Goal: Task Accomplishment & Management: Manage account settings

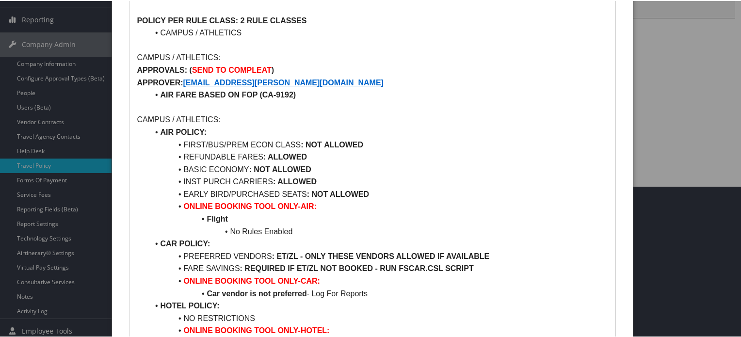
scroll to position [71, 0]
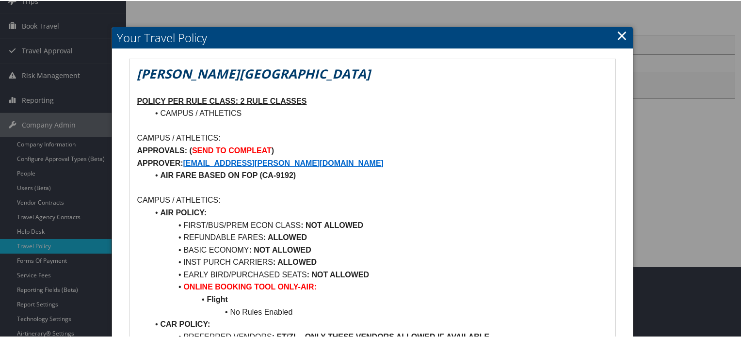
click at [618, 36] on link "×" at bounding box center [621, 34] width 11 height 19
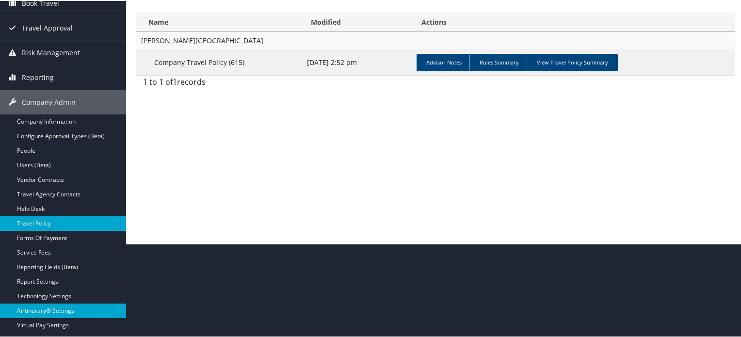
scroll to position [48, 0]
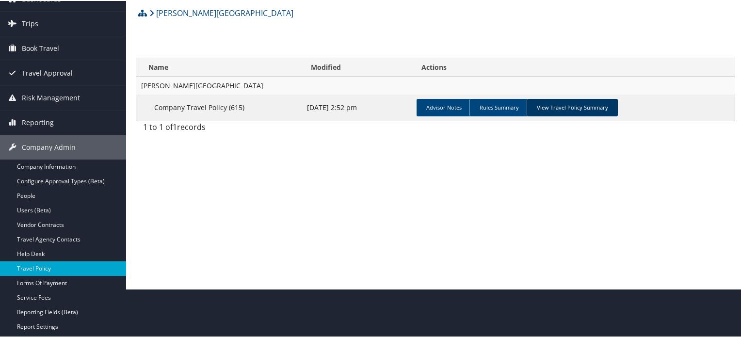
click at [600, 104] on link "View Travel Policy Summary" at bounding box center [571, 106] width 91 height 17
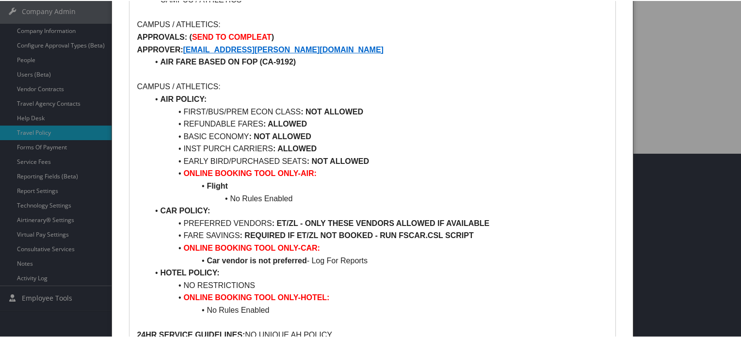
scroll to position [0, 0]
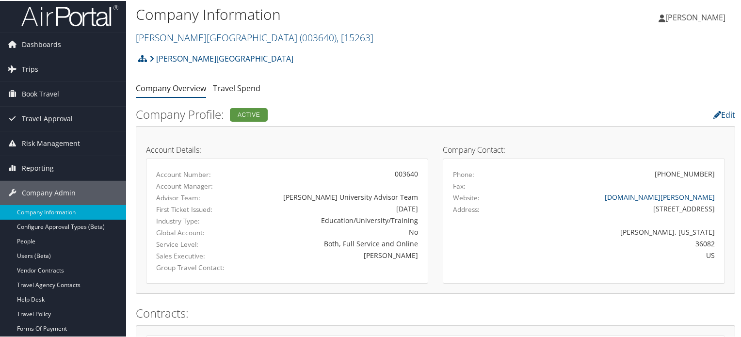
scroll to position [145, 0]
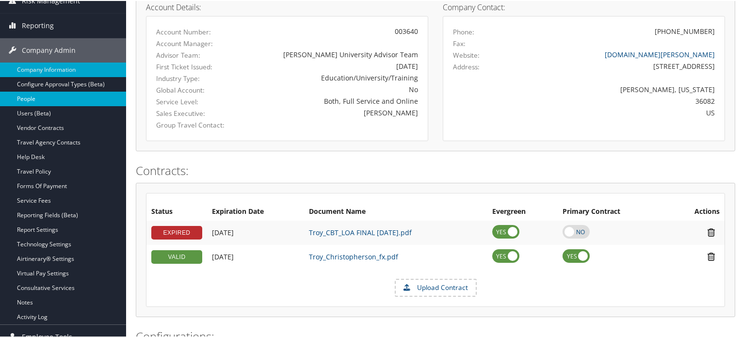
click at [34, 94] on link "People" at bounding box center [63, 98] width 126 height 15
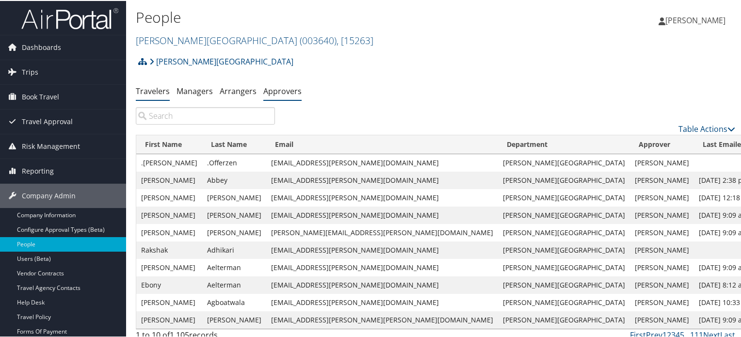
click at [273, 95] on link "Approvers" at bounding box center [282, 90] width 38 height 11
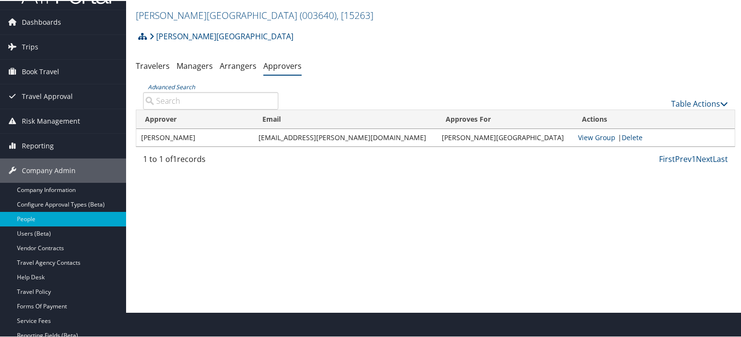
scroll to position [48, 0]
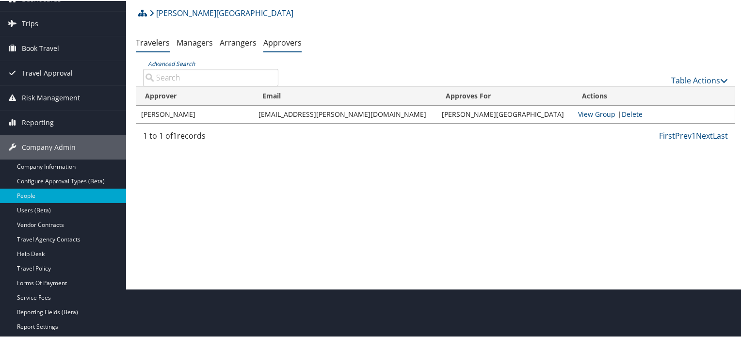
click at [152, 44] on link "Travelers" at bounding box center [153, 41] width 34 height 11
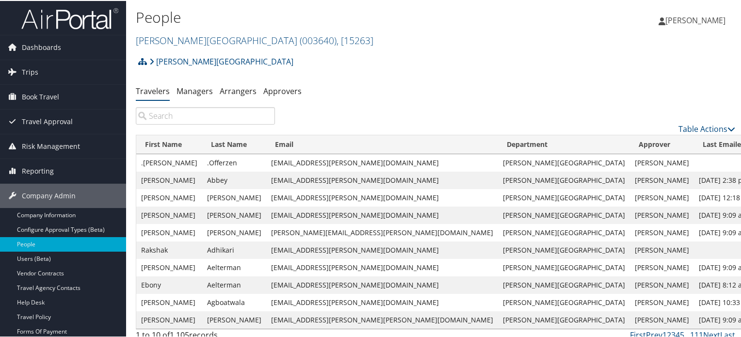
click at [256, 123] on input "search" at bounding box center [205, 114] width 139 height 17
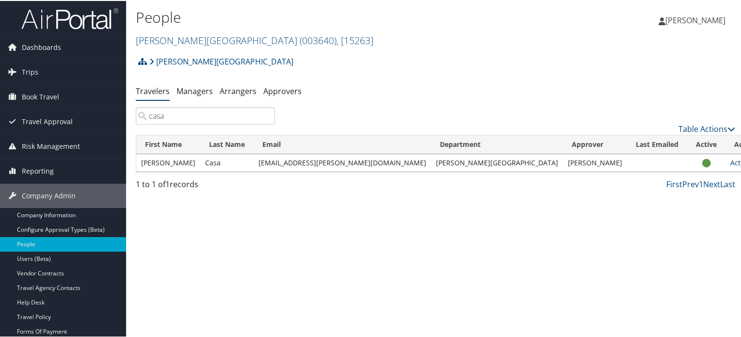
type input "casa"
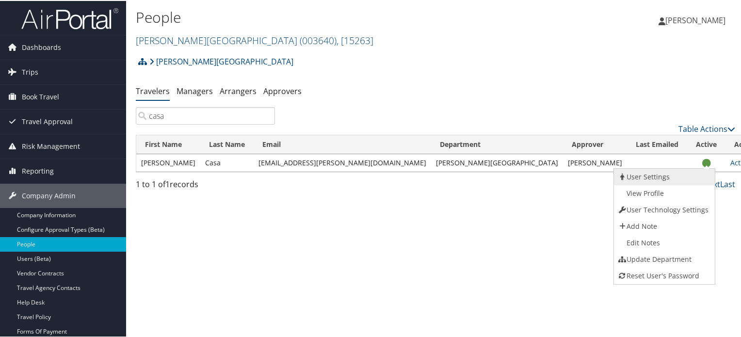
click at [653, 179] on link "User Settings" at bounding box center [663, 176] width 98 height 16
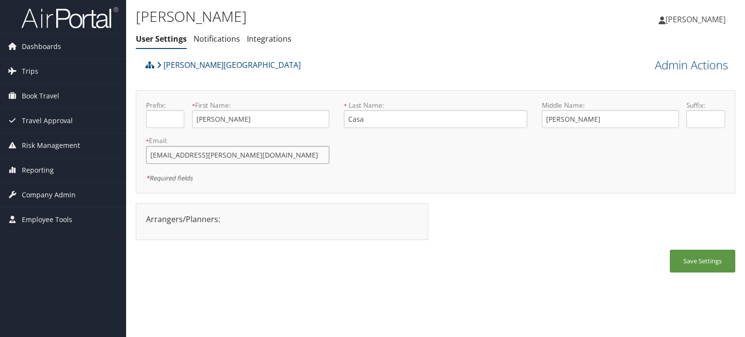
click at [273, 150] on input "[EMAIL_ADDRESS][PERSON_NAME][DOMAIN_NAME]" at bounding box center [237, 155] width 183 height 18
click at [44, 175] on span "Reporting" at bounding box center [38, 170] width 32 height 24
click at [50, 194] on span "Company Admin" at bounding box center [49, 195] width 54 height 24
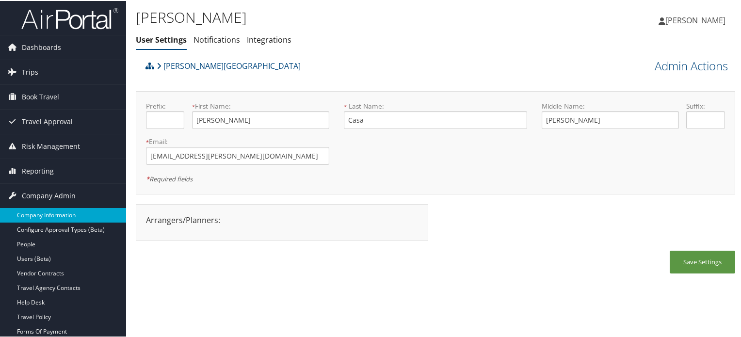
scroll to position [156, 0]
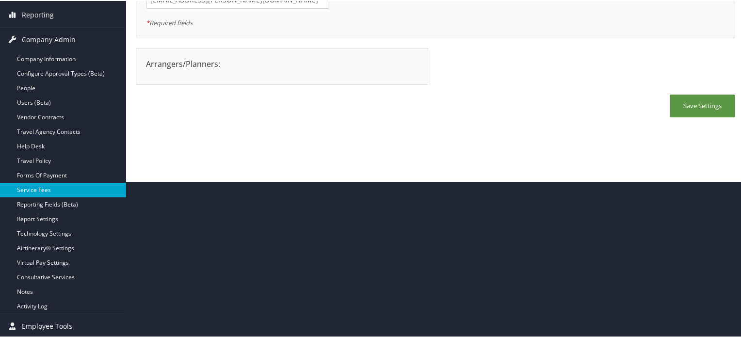
click at [52, 188] on link "Service Fees" at bounding box center [63, 189] width 126 height 15
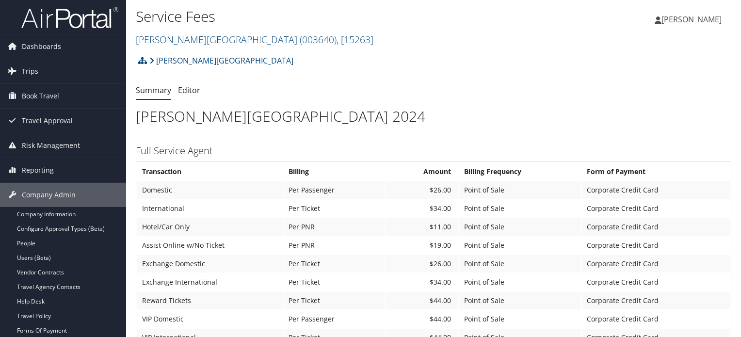
click at [181, 59] on link "[PERSON_NAME][GEOGRAPHIC_DATA]" at bounding box center [221, 60] width 144 height 19
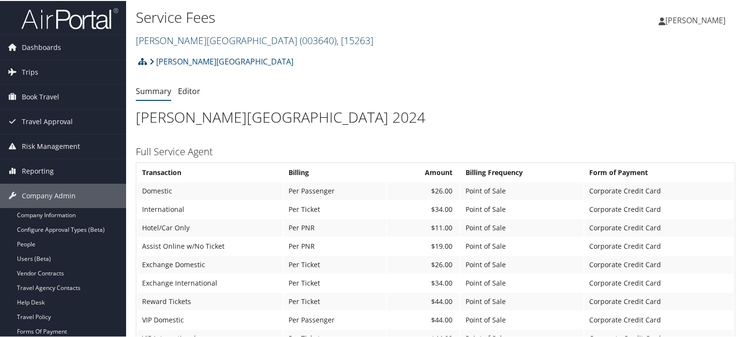
click at [187, 39] on link "[PERSON_NAME][GEOGRAPHIC_DATA] ( 003640 ) , [ 15263 ]" at bounding box center [255, 39] width 238 height 13
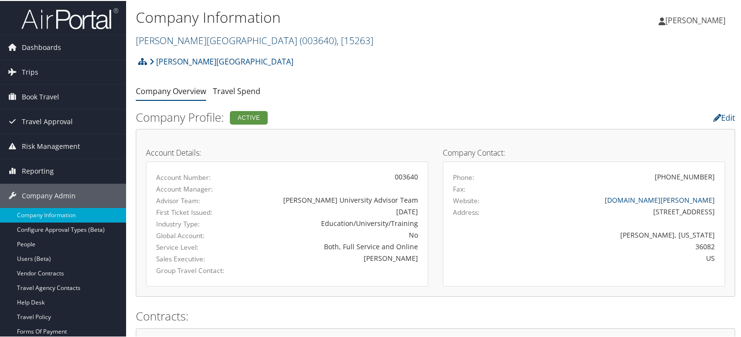
click at [300, 40] on span "( 003640 )" at bounding box center [318, 39] width 37 height 13
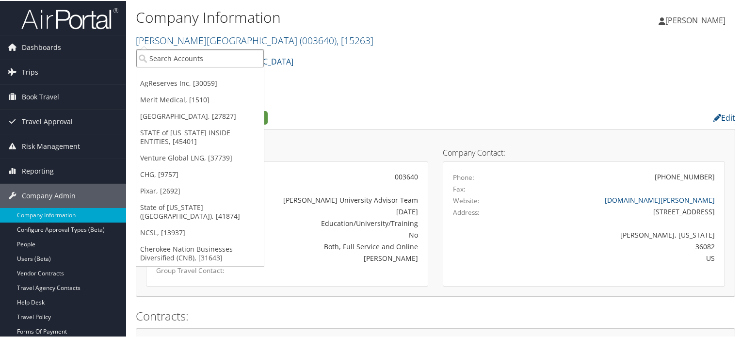
click at [186, 62] on input "search" at bounding box center [199, 57] width 127 height 18
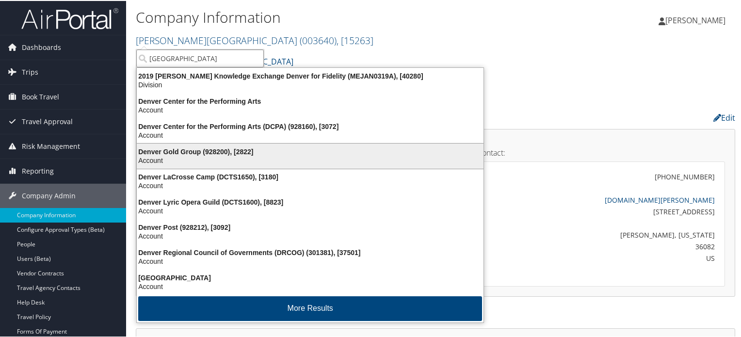
scroll to position [1, 0]
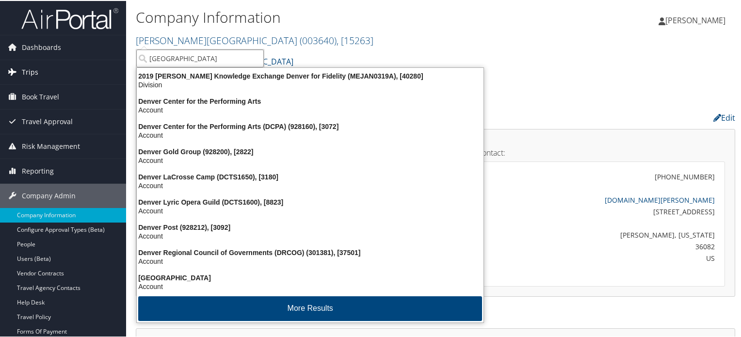
drag, startPoint x: 188, startPoint y: 60, endPoint x: 86, endPoint y: 73, distance: 102.6
type input "Denver"
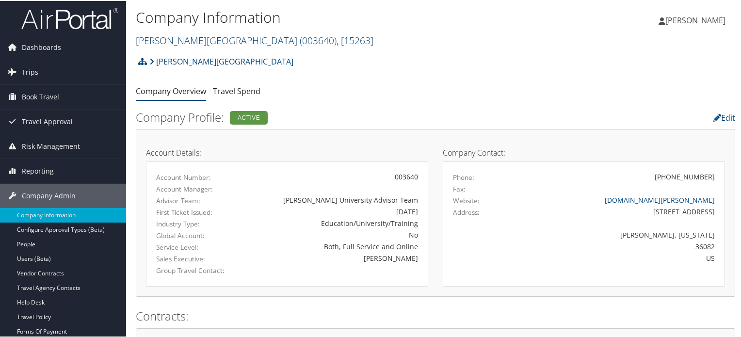
click at [300, 46] on span "( 003640 )" at bounding box center [318, 39] width 37 height 13
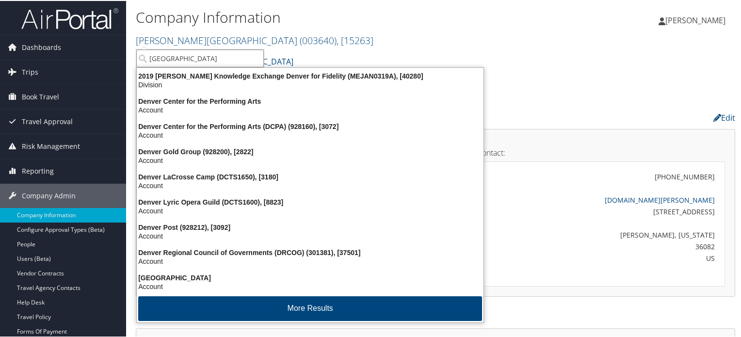
click at [199, 56] on input "Denver" at bounding box center [199, 57] width 127 height 18
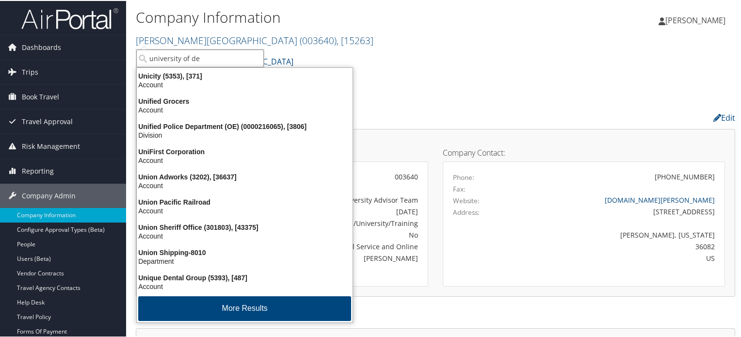
type input "university of den"
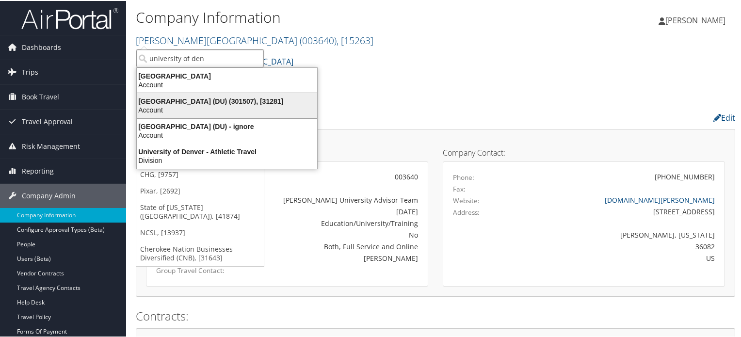
click at [252, 103] on div "University of Denver (DU) (301507), [31281]" at bounding box center [227, 100] width 192 height 9
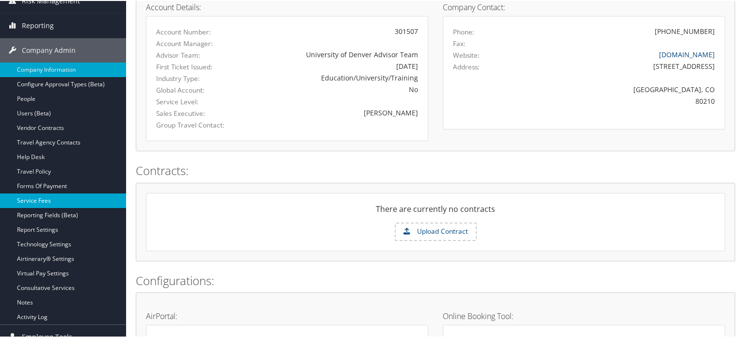
scroll to position [145, 0]
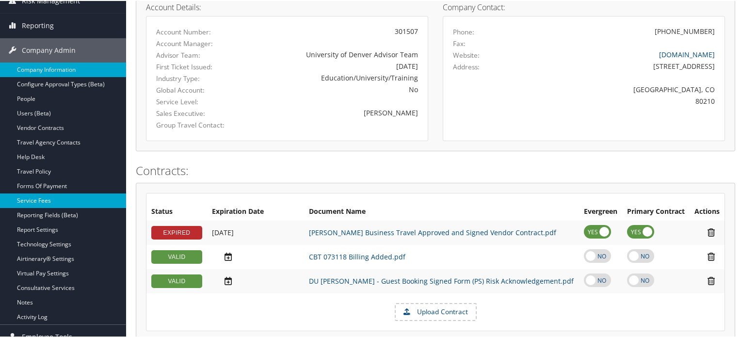
click at [39, 200] on link "Service Fees" at bounding box center [63, 199] width 126 height 15
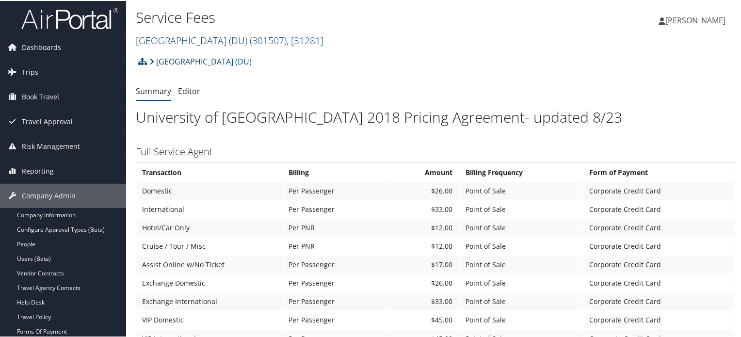
click at [257, 34] on span "( 301507 )" at bounding box center [268, 39] width 37 height 13
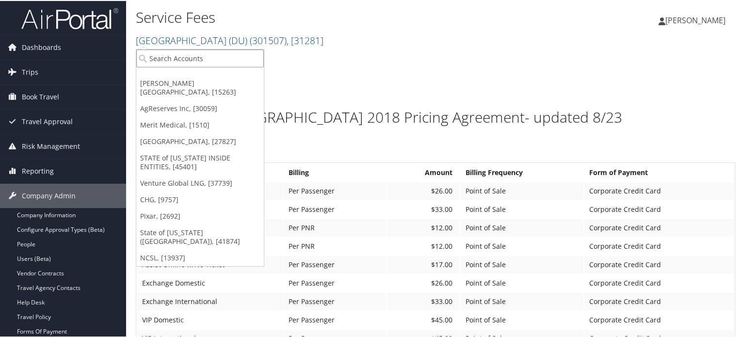
click at [200, 58] on input "search" at bounding box center [199, 57] width 127 height 18
type input "misc"
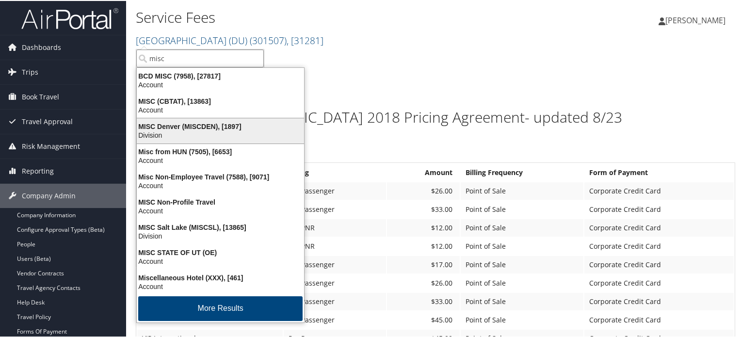
click at [227, 130] on div "Division" at bounding box center [220, 134] width 179 height 9
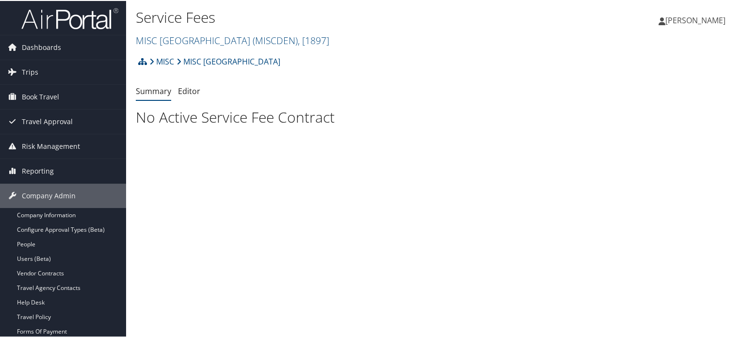
click at [223, 32] on h2 "MISC Denver ( MISCDEN ) , [ 1897 ]" at bounding box center [335, 39] width 399 height 16
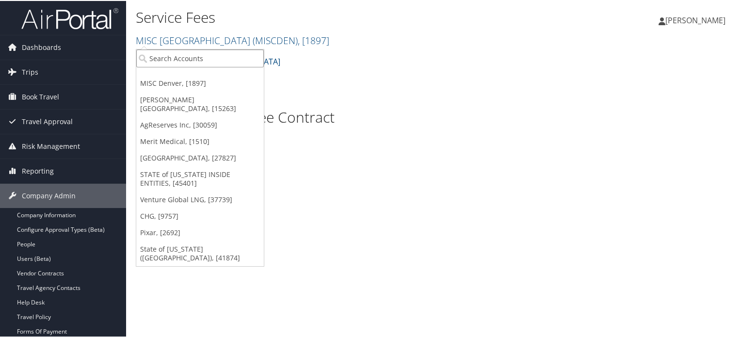
click at [206, 54] on input "search" at bounding box center [199, 57] width 127 height 18
type input "misc"
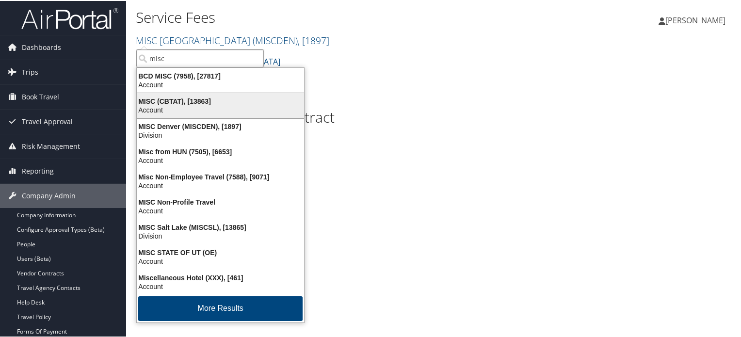
click at [184, 103] on div "MISC (CBTAT), [13863]" at bounding box center [220, 100] width 179 height 9
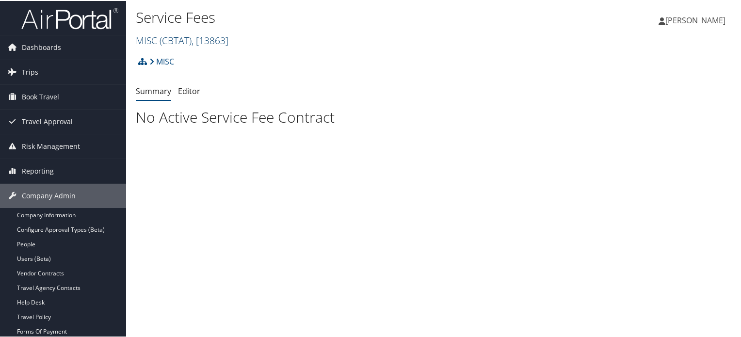
click at [209, 40] on span ", [ 13863 ]" at bounding box center [209, 39] width 37 height 13
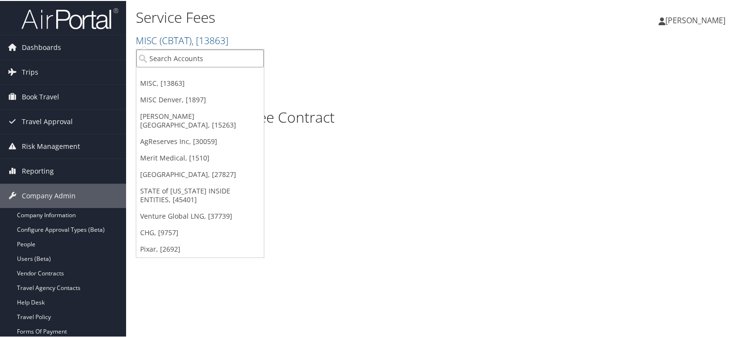
click at [178, 56] on input "search" at bounding box center [199, 57] width 127 height 18
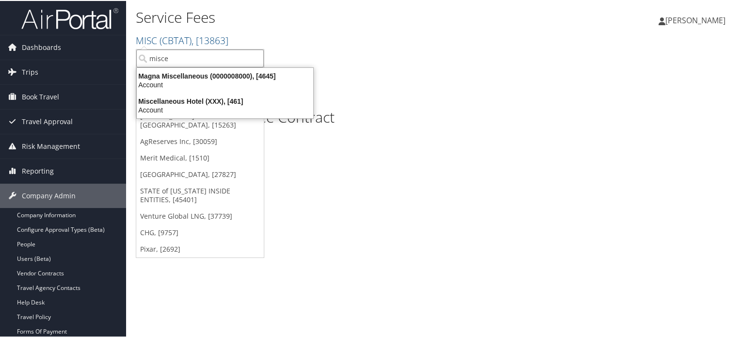
type input "misc"
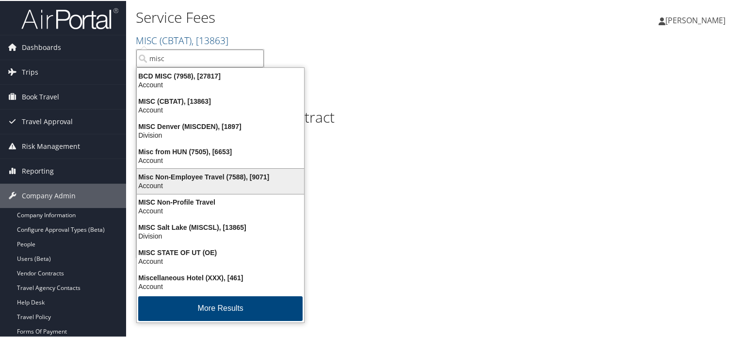
scroll to position [1, 0]
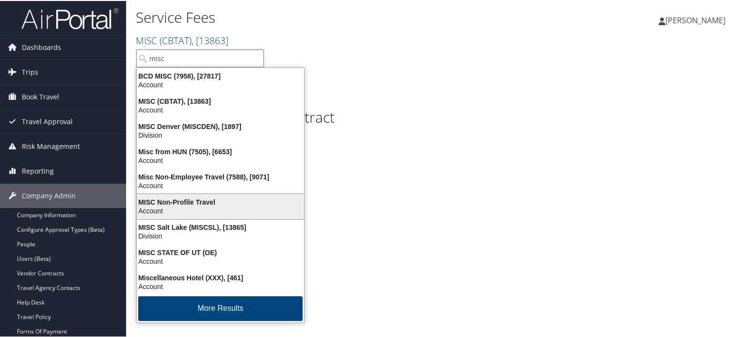
click at [194, 206] on div "Account" at bounding box center [220, 210] width 179 height 9
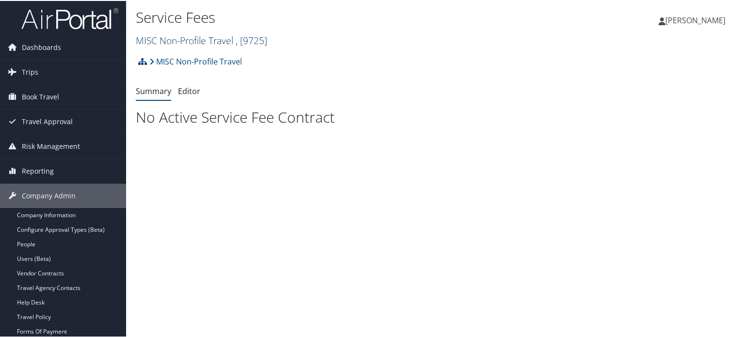
click at [247, 40] on span ", [ 9725 ]" at bounding box center [252, 39] width 32 height 13
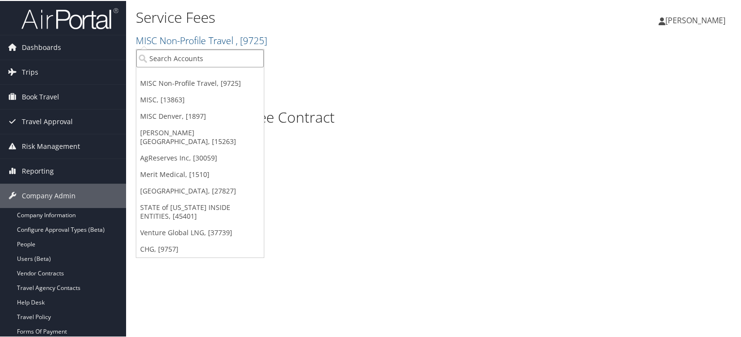
click at [208, 54] on input "search" at bounding box center [199, 57] width 127 height 18
click at [187, 56] on input "search" at bounding box center [199, 57] width 127 height 18
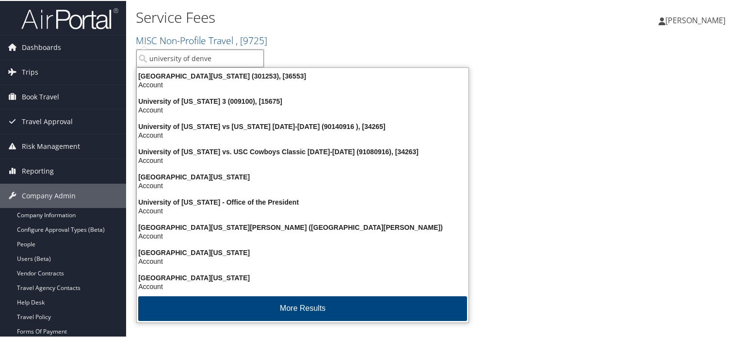
type input "university of denver"
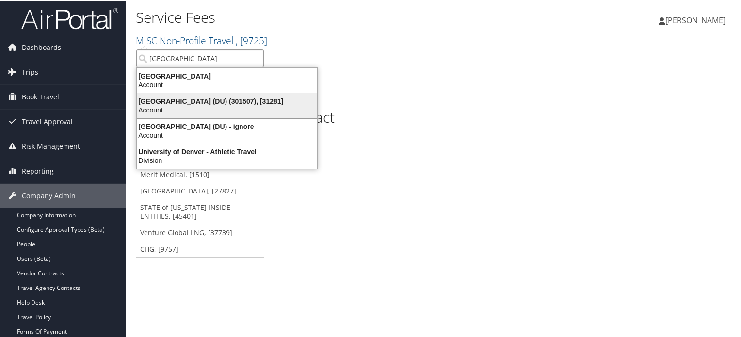
click at [248, 107] on div "Account" at bounding box center [227, 109] width 192 height 9
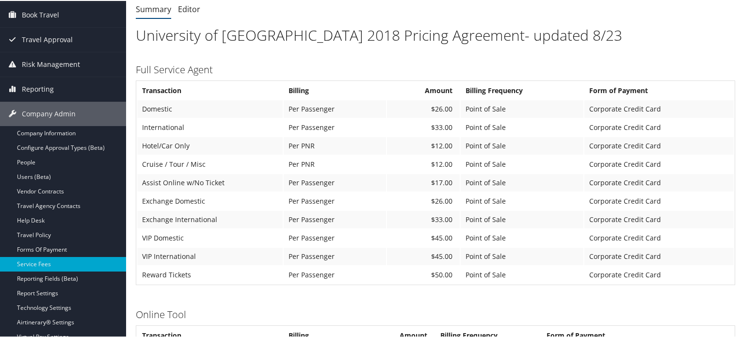
scroll to position [97, 0]
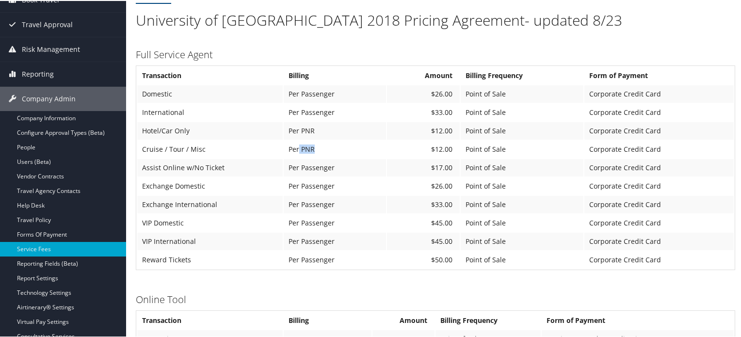
drag, startPoint x: 322, startPoint y: 149, endPoint x: 297, endPoint y: 148, distance: 25.2
click at [297, 148] on td "Per PNR" at bounding box center [335, 148] width 102 height 17
drag, startPoint x: 227, startPoint y: 152, endPoint x: 137, endPoint y: 149, distance: 90.2
click at [137, 149] on td "Cruise / Tour / Misc" at bounding box center [209, 148] width 145 height 17
drag, startPoint x: 448, startPoint y: 145, endPoint x: 420, endPoint y: 150, distance: 28.1
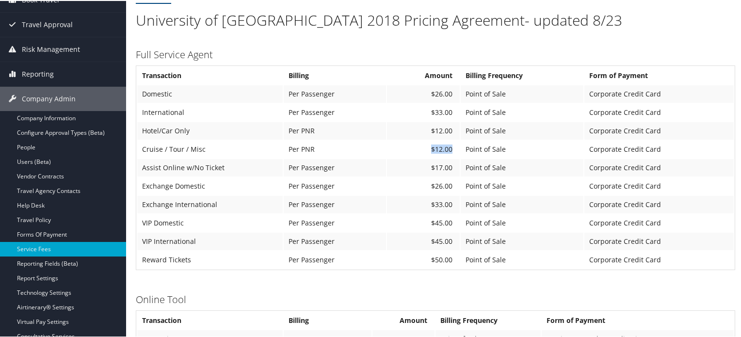
click at [420, 150] on td "$12.00" at bounding box center [423, 148] width 73 height 17
drag, startPoint x: 227, startPoint y: 147, endPoint x: 142, endPoint y: 149, distance: 85.3
click at [142, 149] on td "Cruise / Tour / Misc" at bounding box center [209, 148] width 145 height 17
click at [259, 146] on td "Cruise / Tour / Misc" at bounding box center [209, 148] width 145 height 17
click at [190, 150] on td "Cruise / Tour / Misc" at bounding box center [209, 148] width 145 height 17
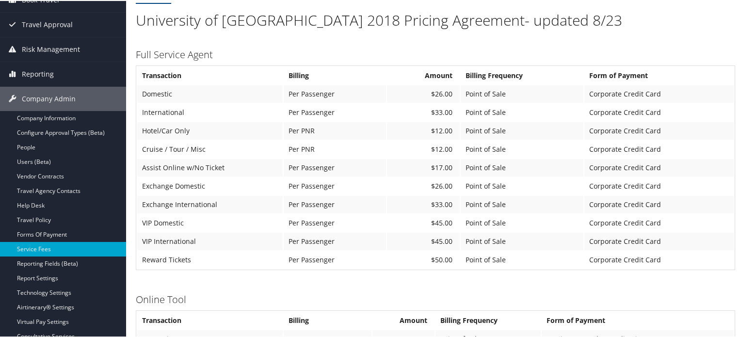
click at [190, 150] on td "Cruise / Tour / Misc" at bounding box center [209, 148] width 145 height 17
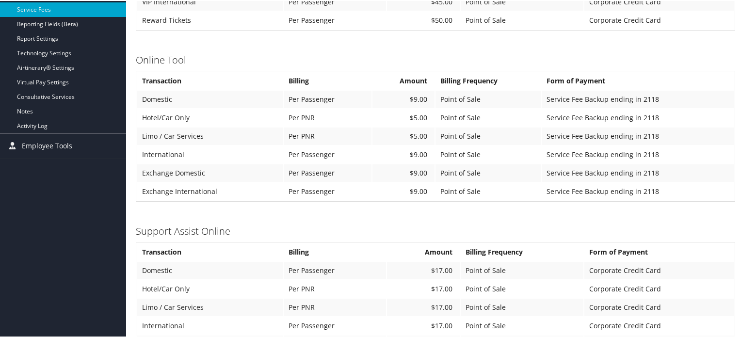
scroll to position [284, 0]
